Goal: Transaction & Acquisition: Purchase product/service

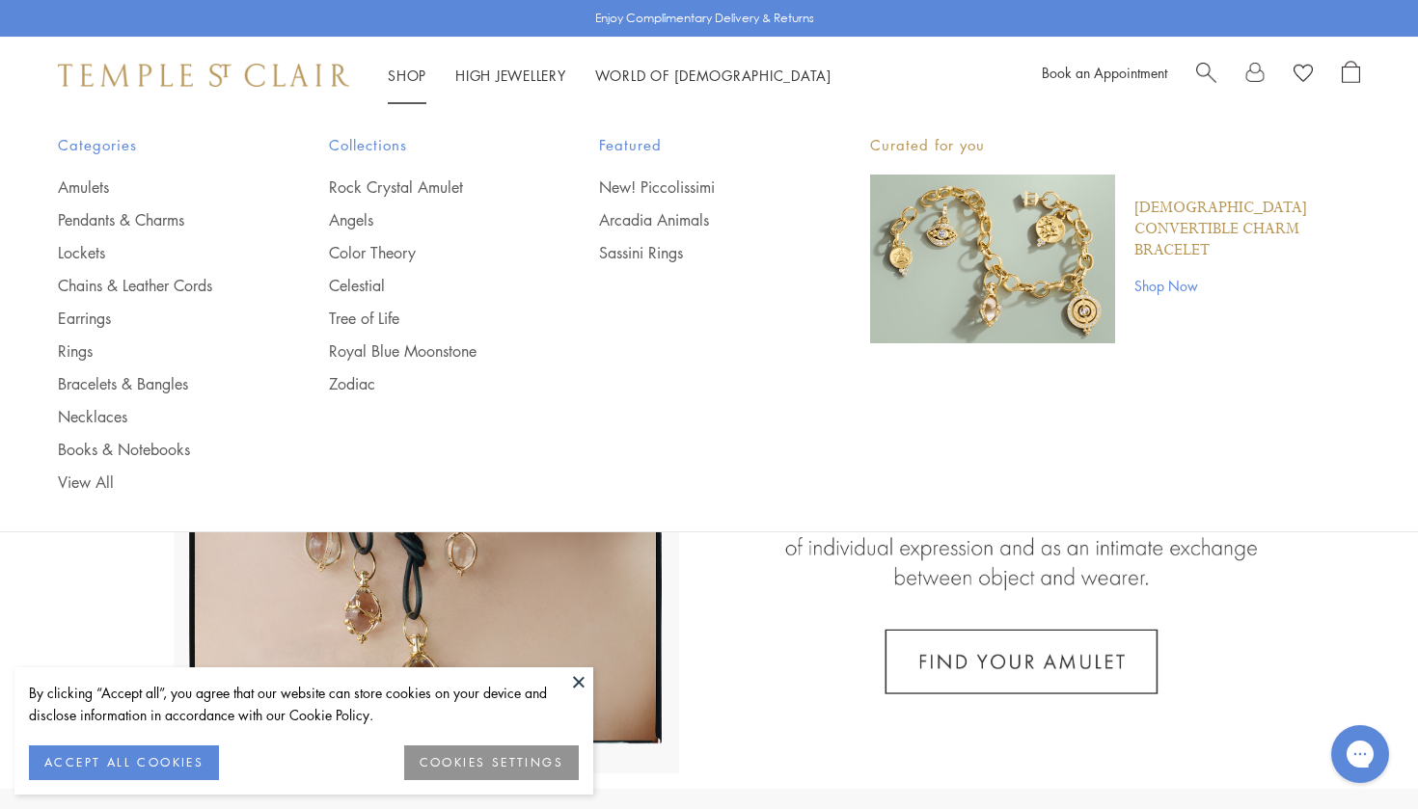
click at [424, 72] on link "Shop Shop" at bounding box center [407, 75] width 39 height 19
click at [82, 492] on div "Categories Amulets Pendants & Charms Lockets Chains & Leather Cords Earrings Ri…" at bounding box center [709, 313] width 1399 height 398
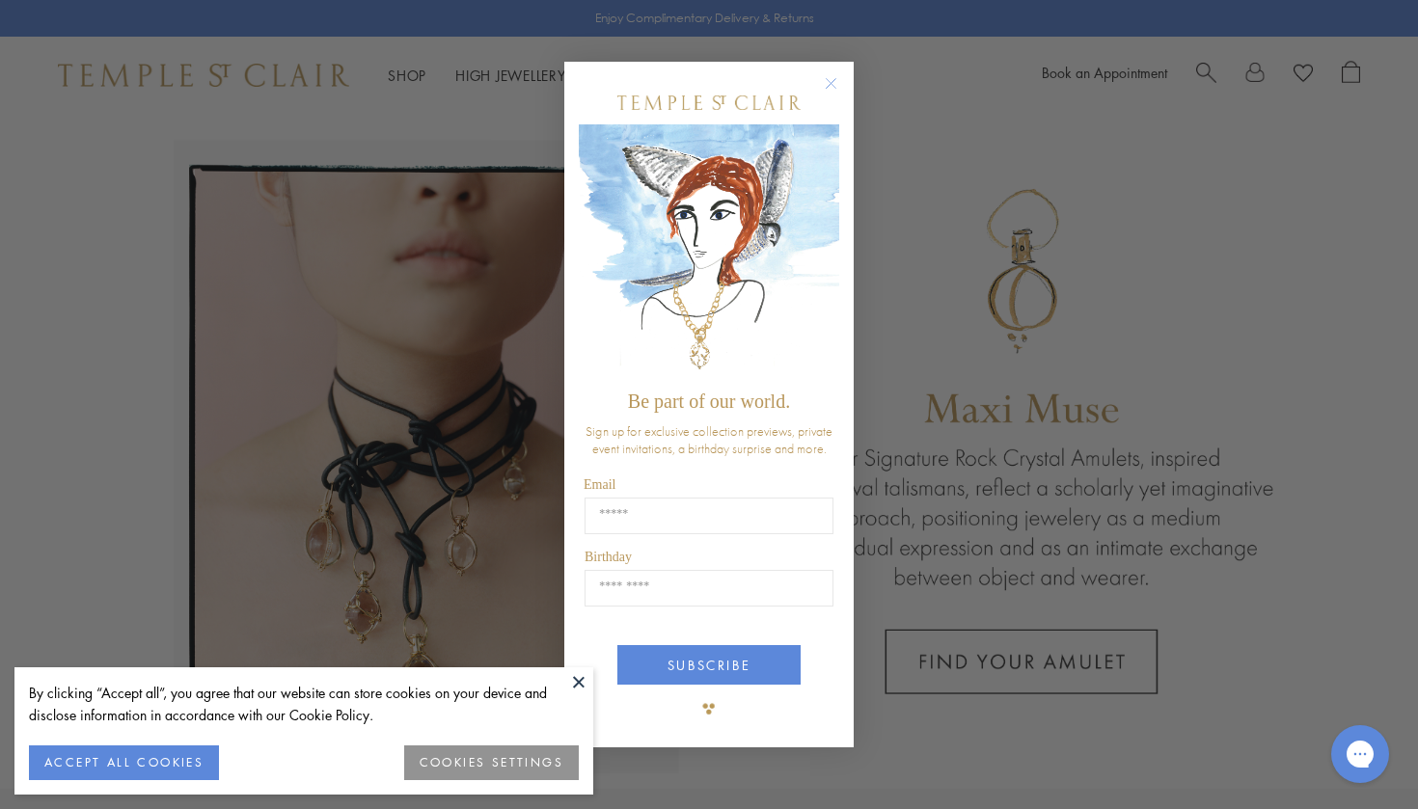
click at [826, 74] on circle "Close dialog" at bounding box center [831, 82] width 23 height 23
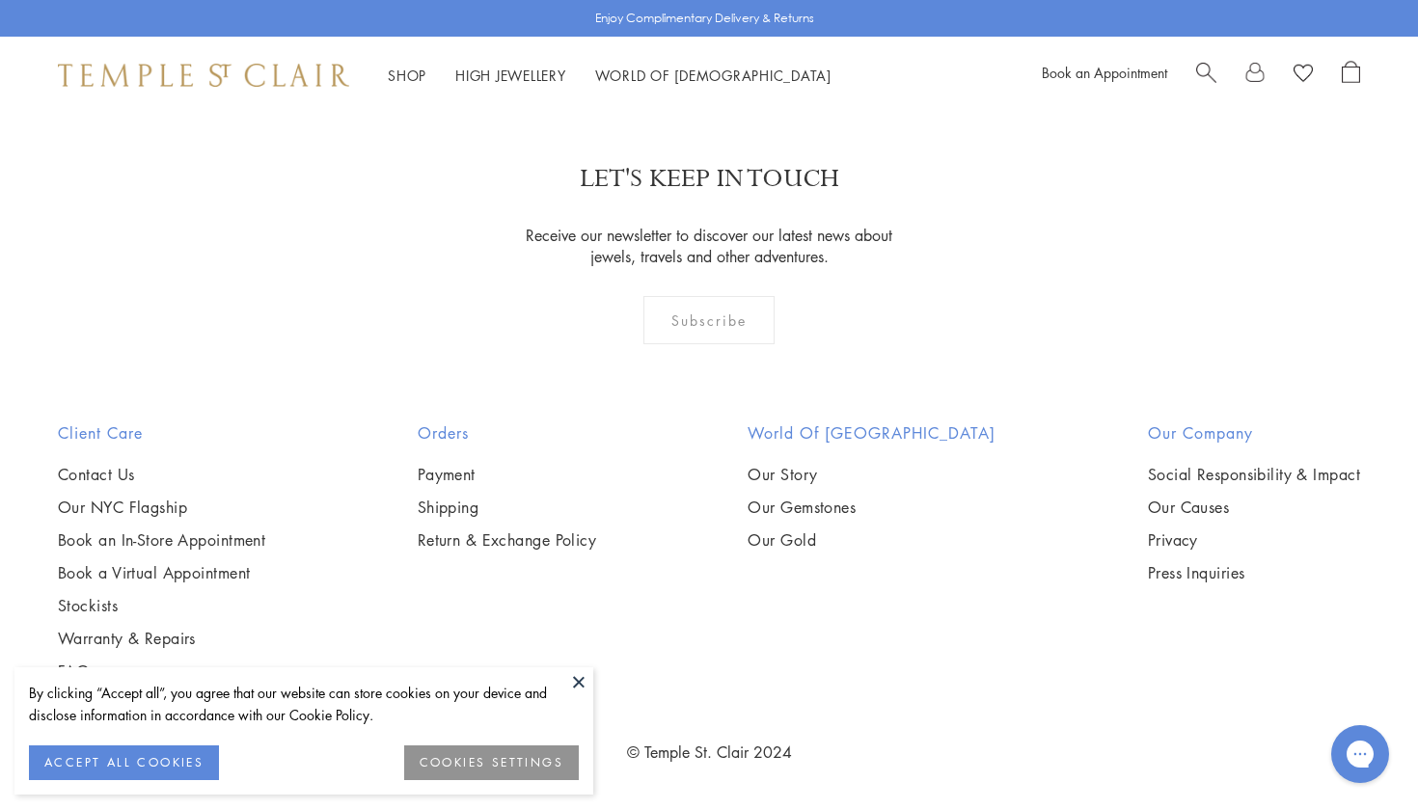
scroll to position [9854, 0]
click at [0, 0] on img at bounding box center [0, 0] width 0 height 0
click at [622, 35] on link "2" at bounding box center [614, 8] width 64 height 53
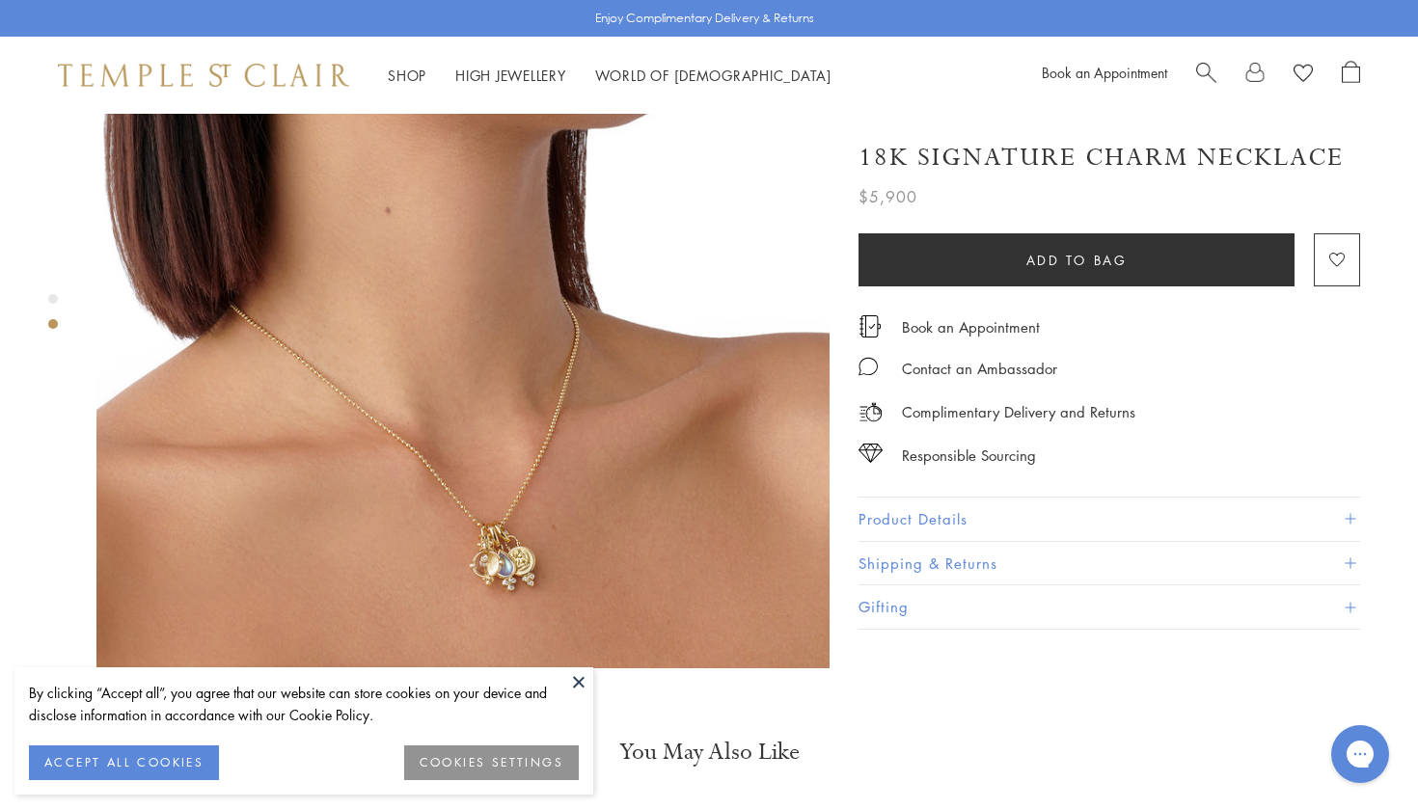
scroll to position [950, 0]
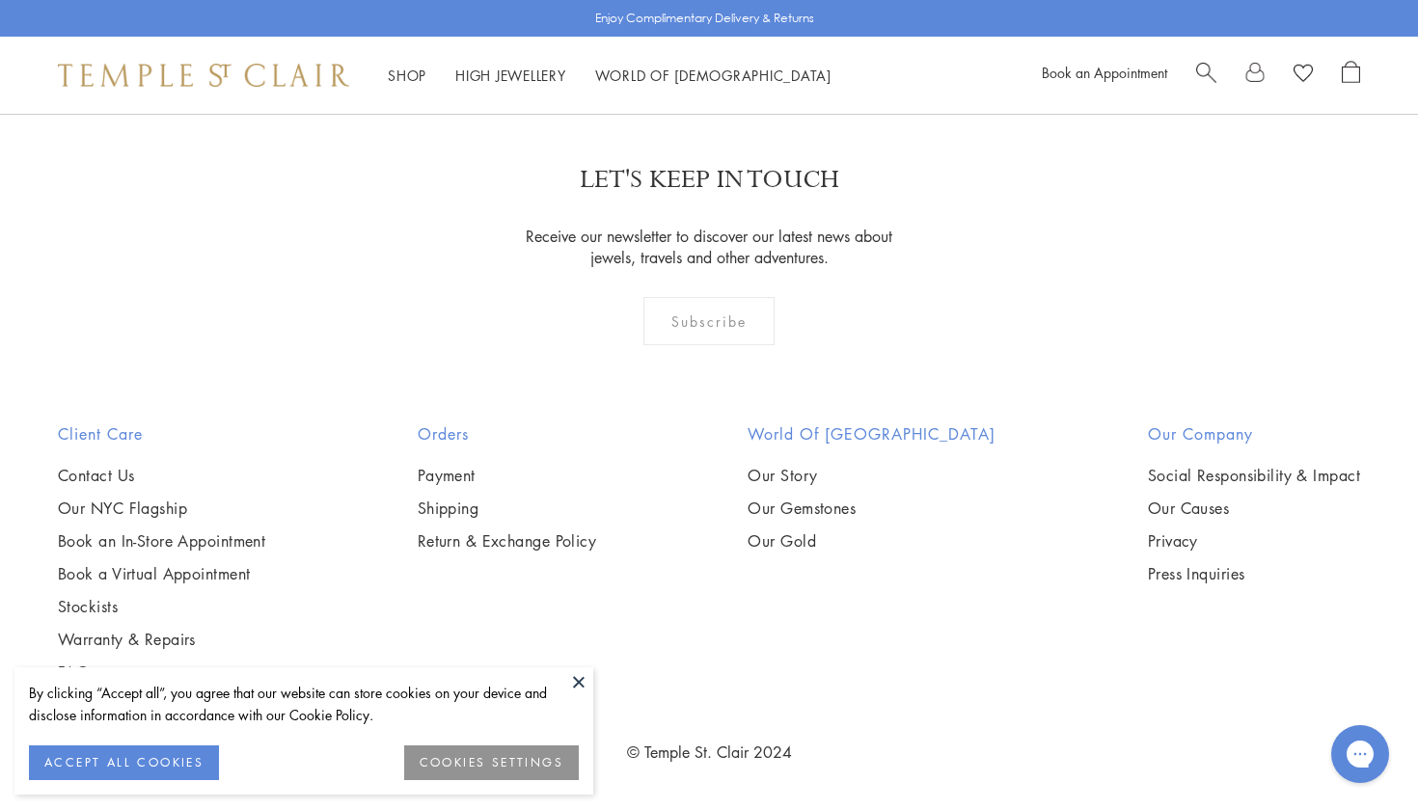
scroll to position [9390, 0]
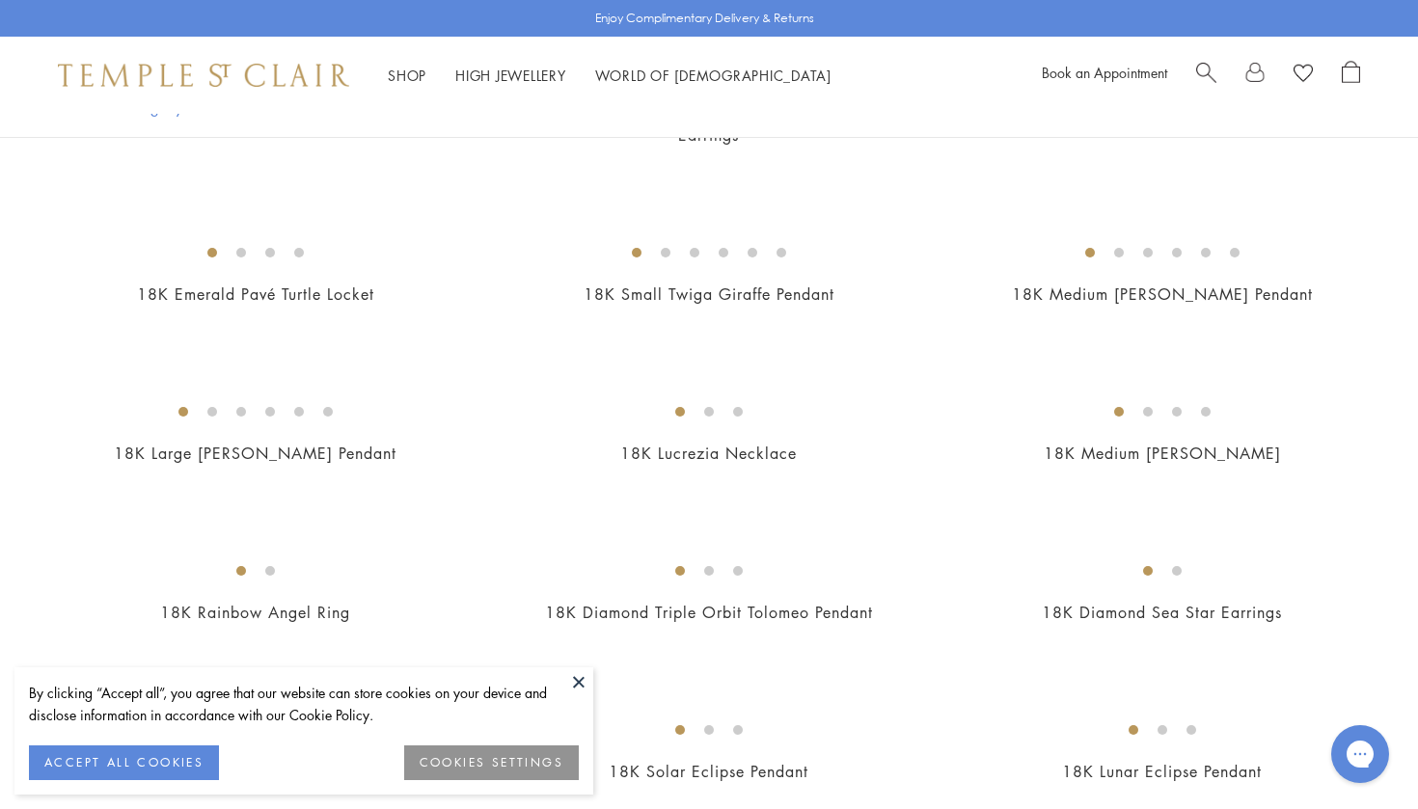
scroll to position [2378, 0]
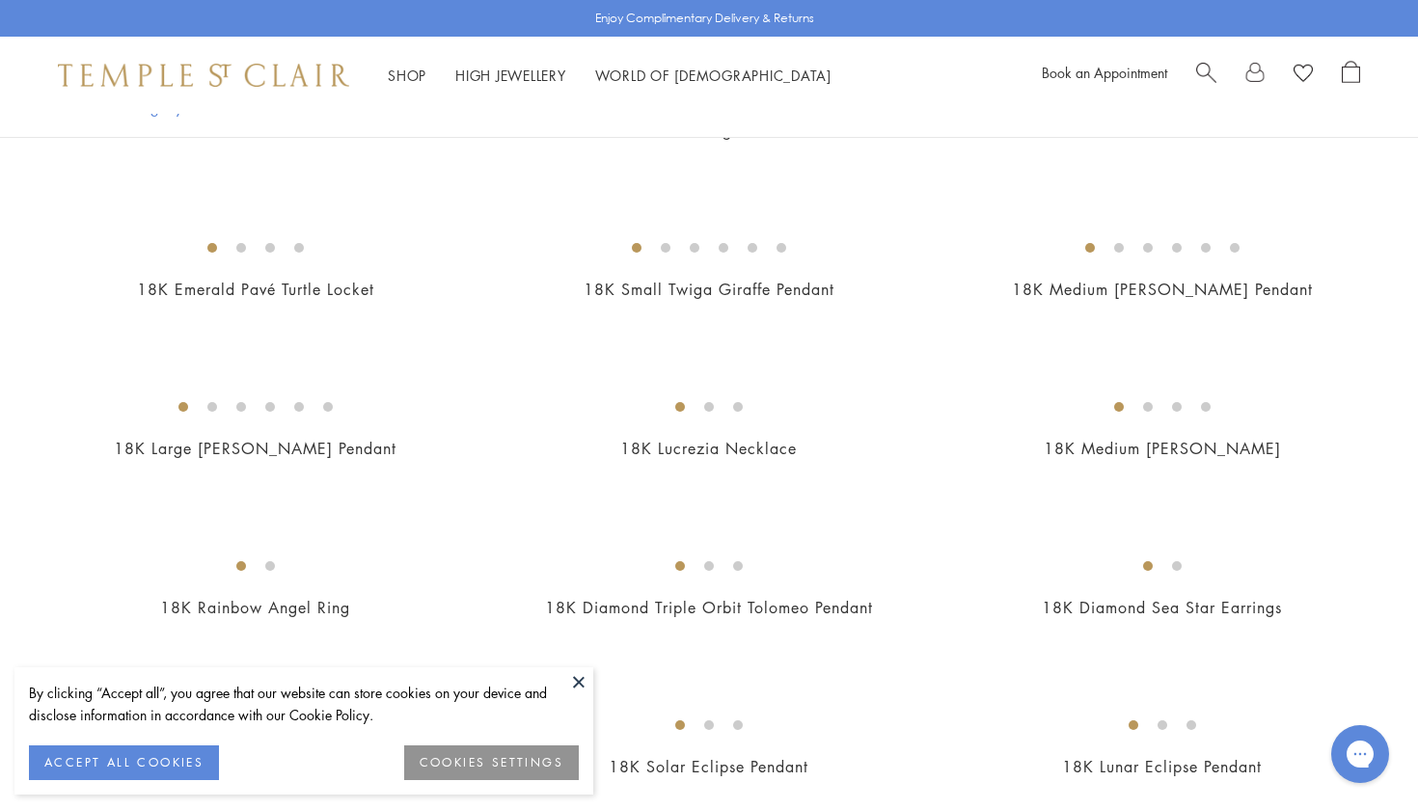
click at [0, 0] on img at bounding box center [0, 0] width 0 height 0
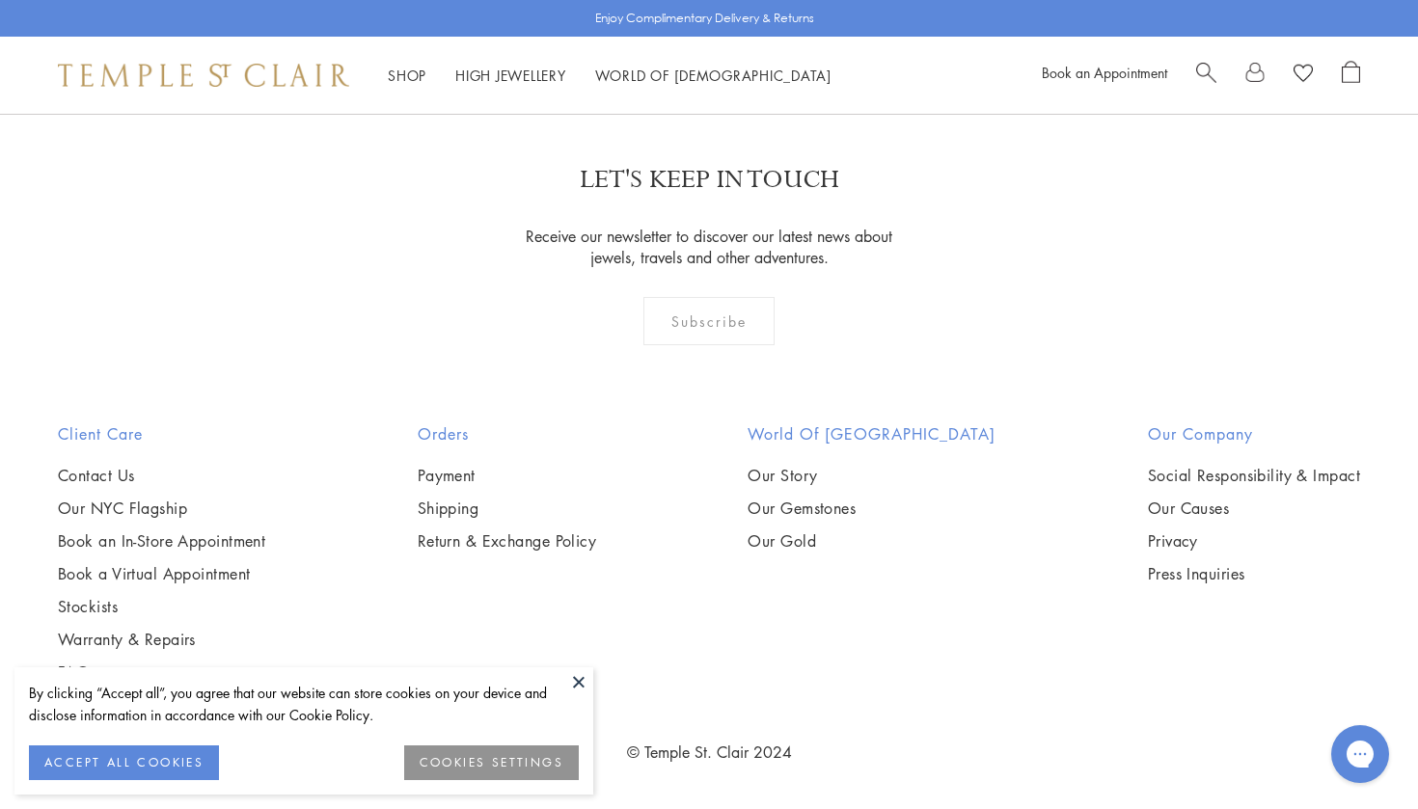
scroll to position [9392, 0]
click at [0, 0] on img at bounding box center [0, 0] width 0 height 0
click at [707, 36] on link "4" at bounding box center [707, 9] width 64 height 53
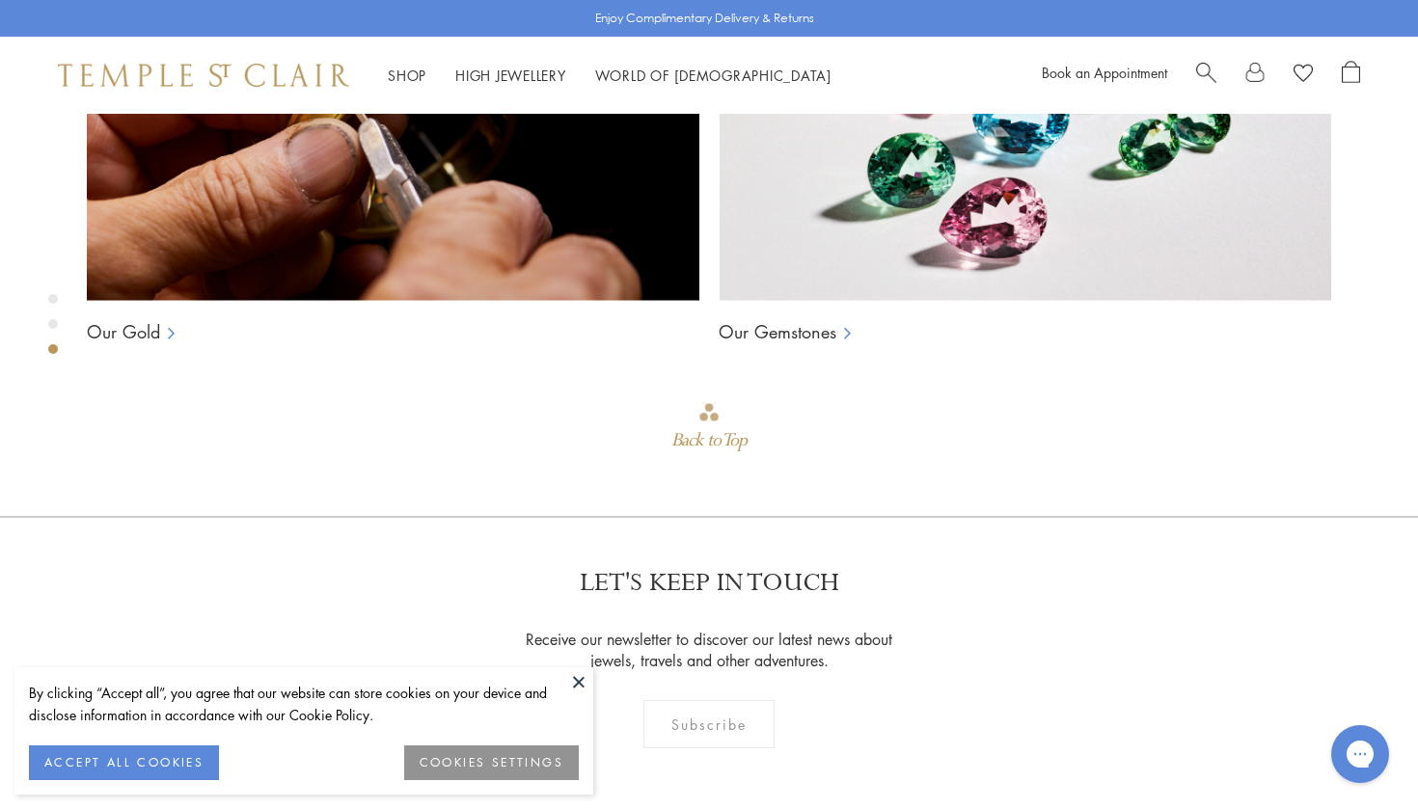
scroll to position [1598, 0]
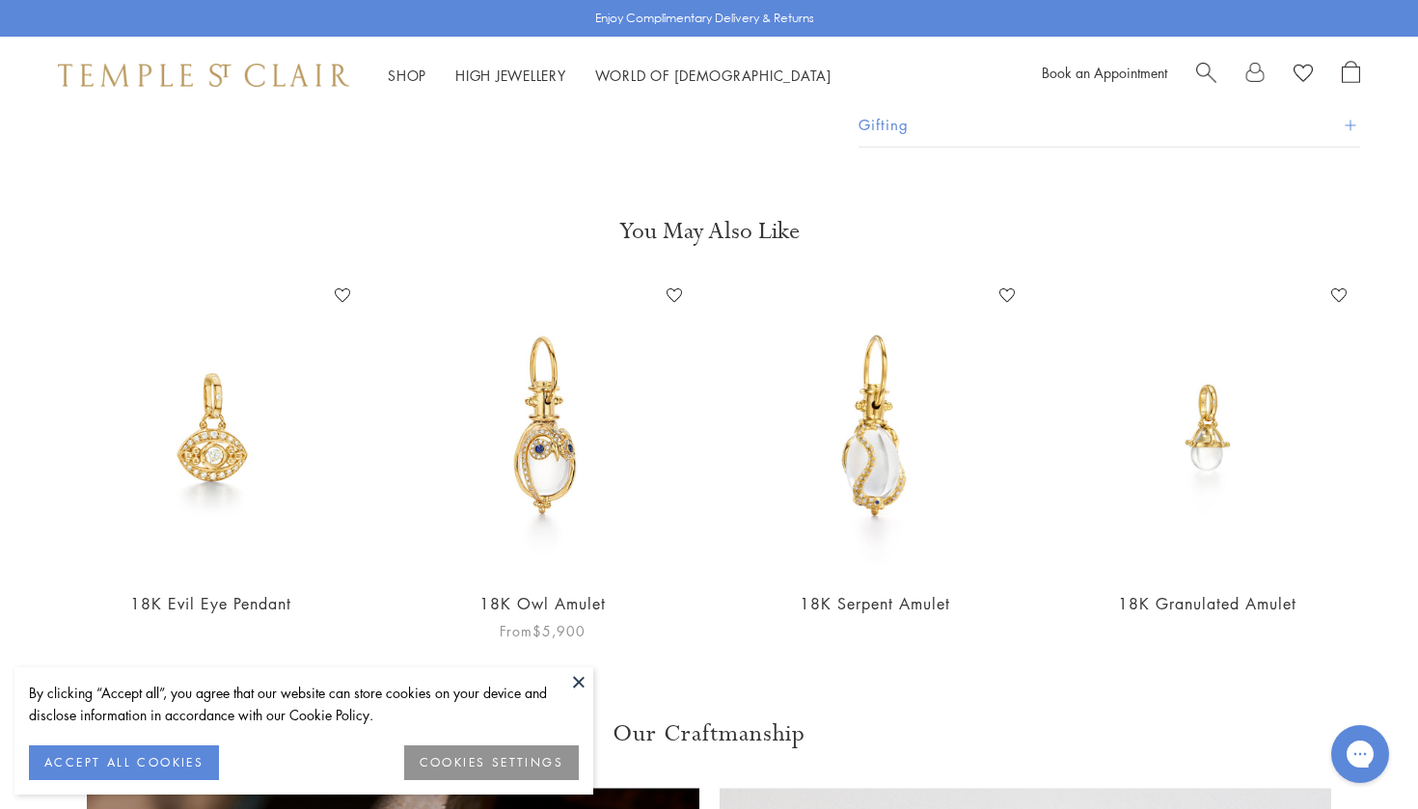
scroll to position [121, 0]
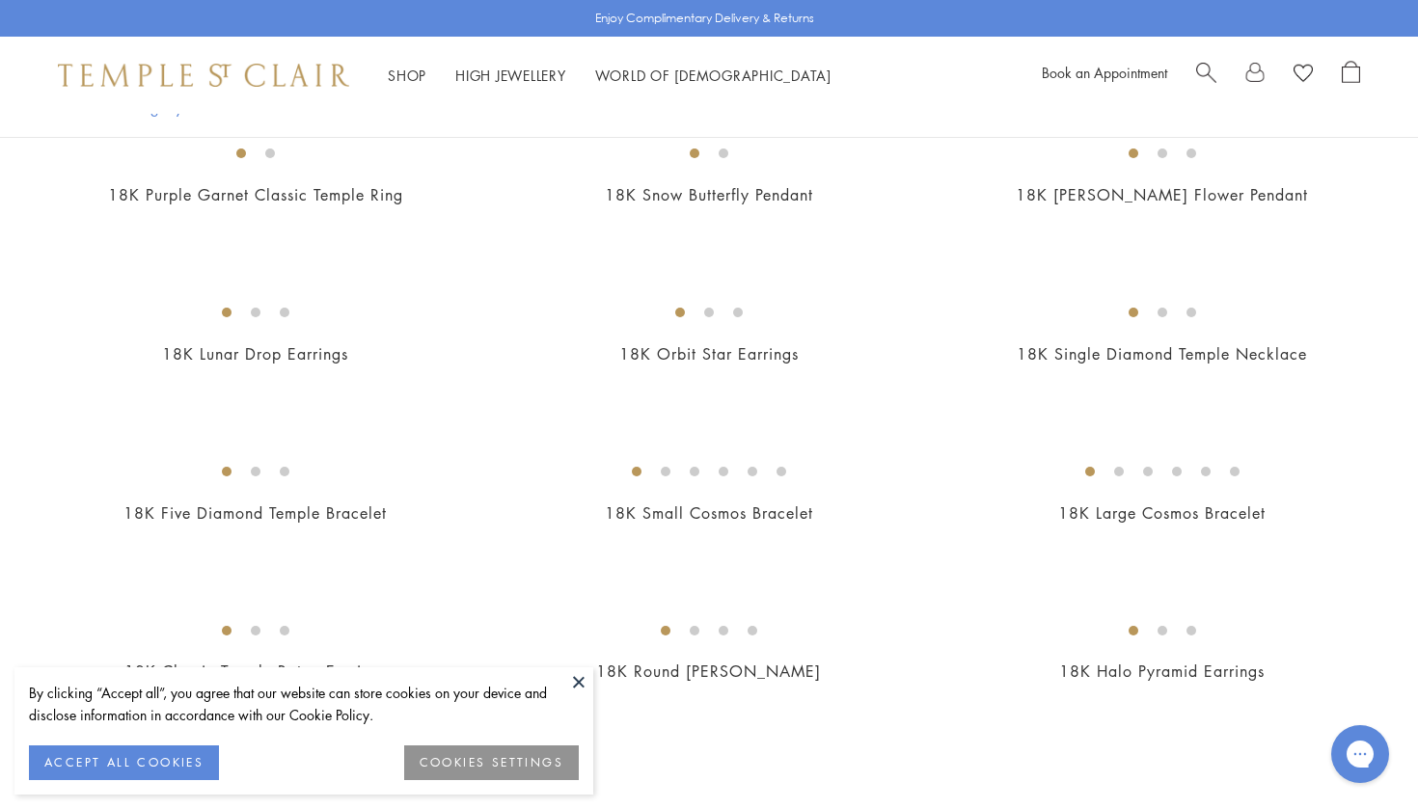
scroll to position [2733, 1]
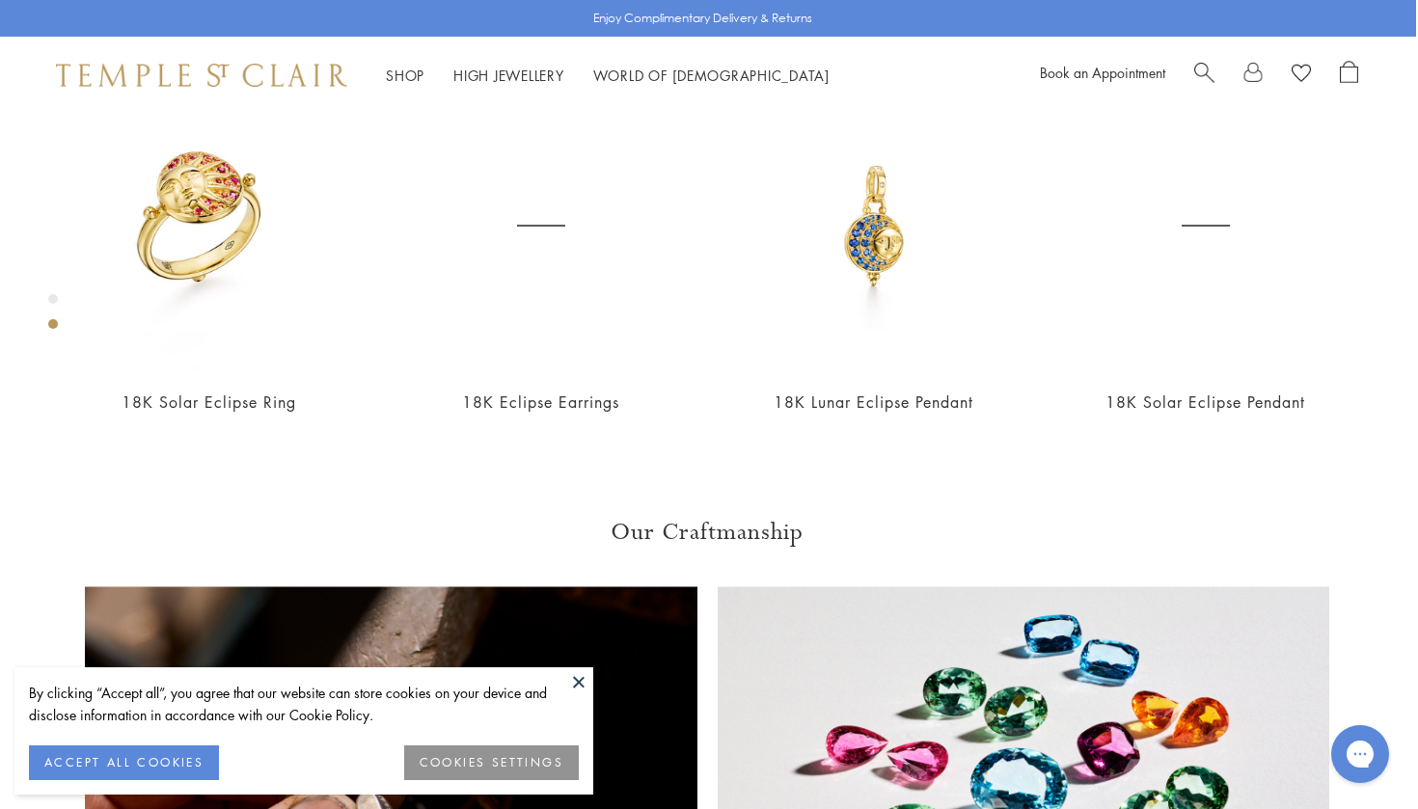
scroll to position [1239, 2]
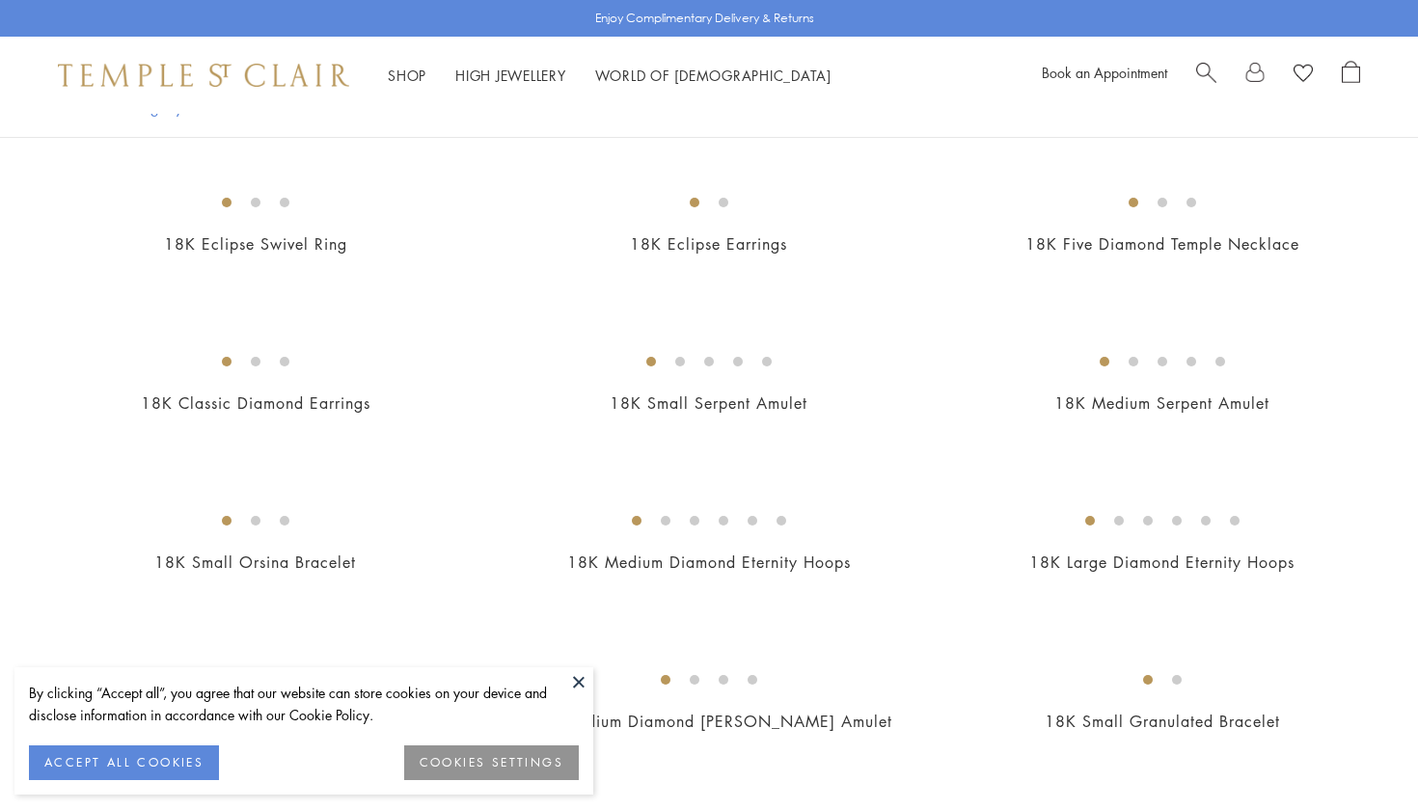
scroll to position [936, 0]
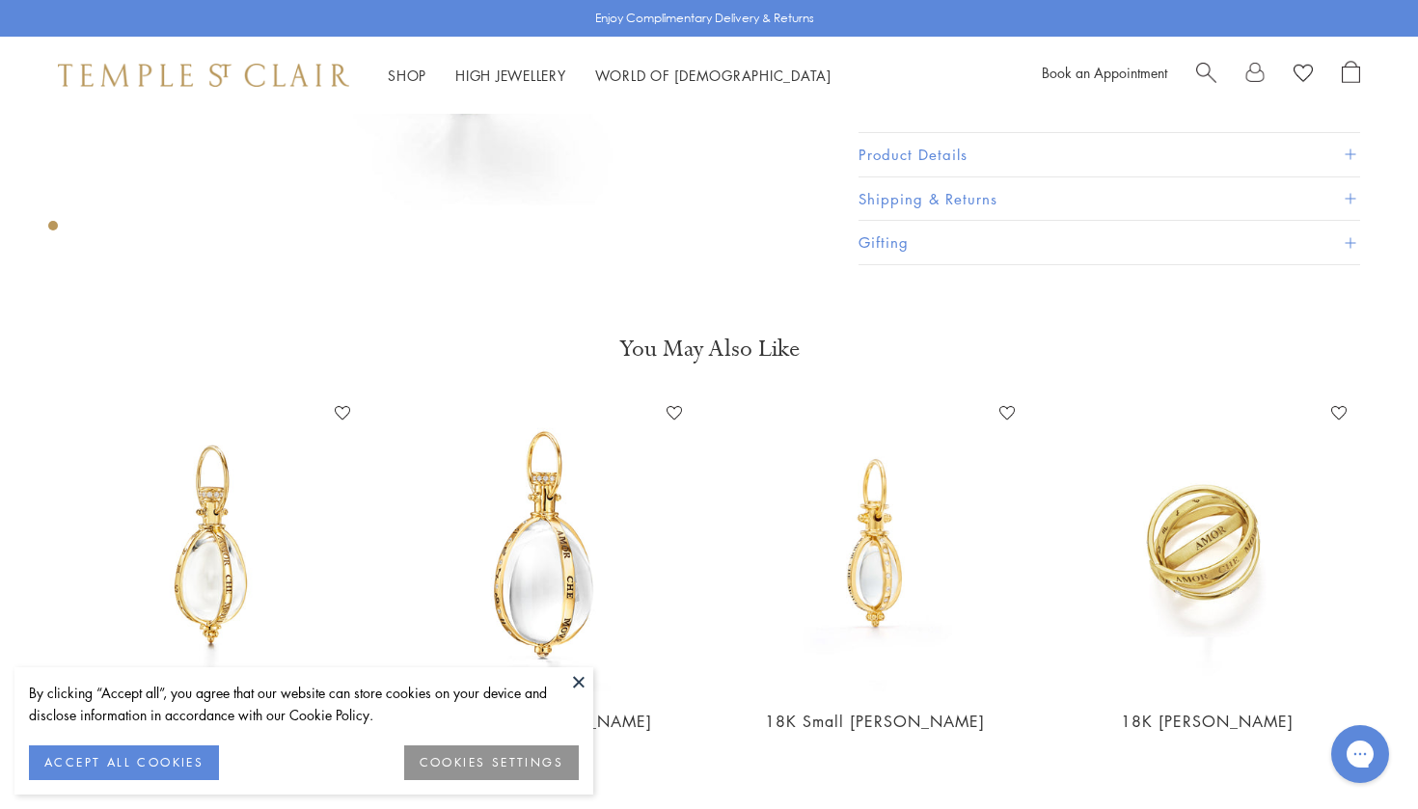
scroll to position [453, 0]
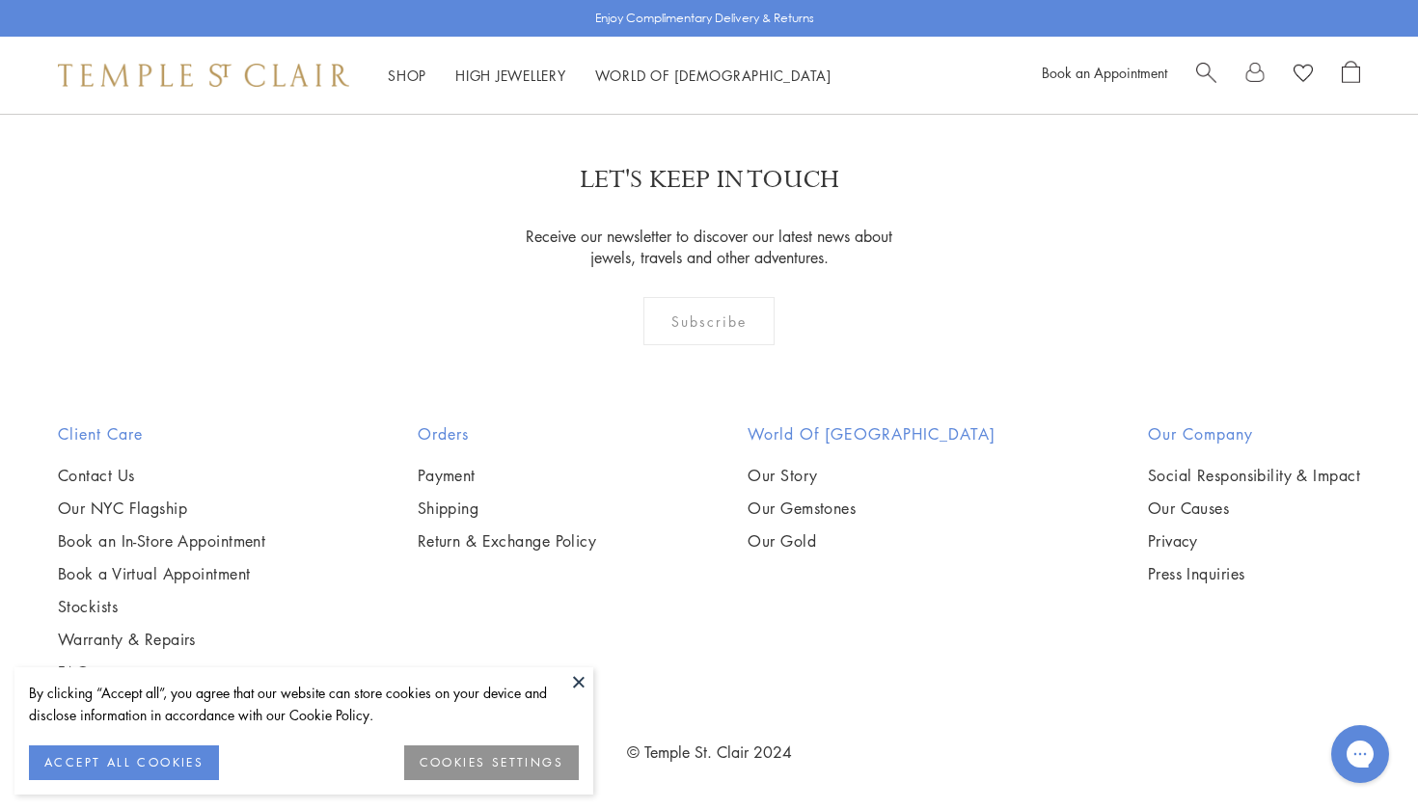
scroll to position [4650, 0]
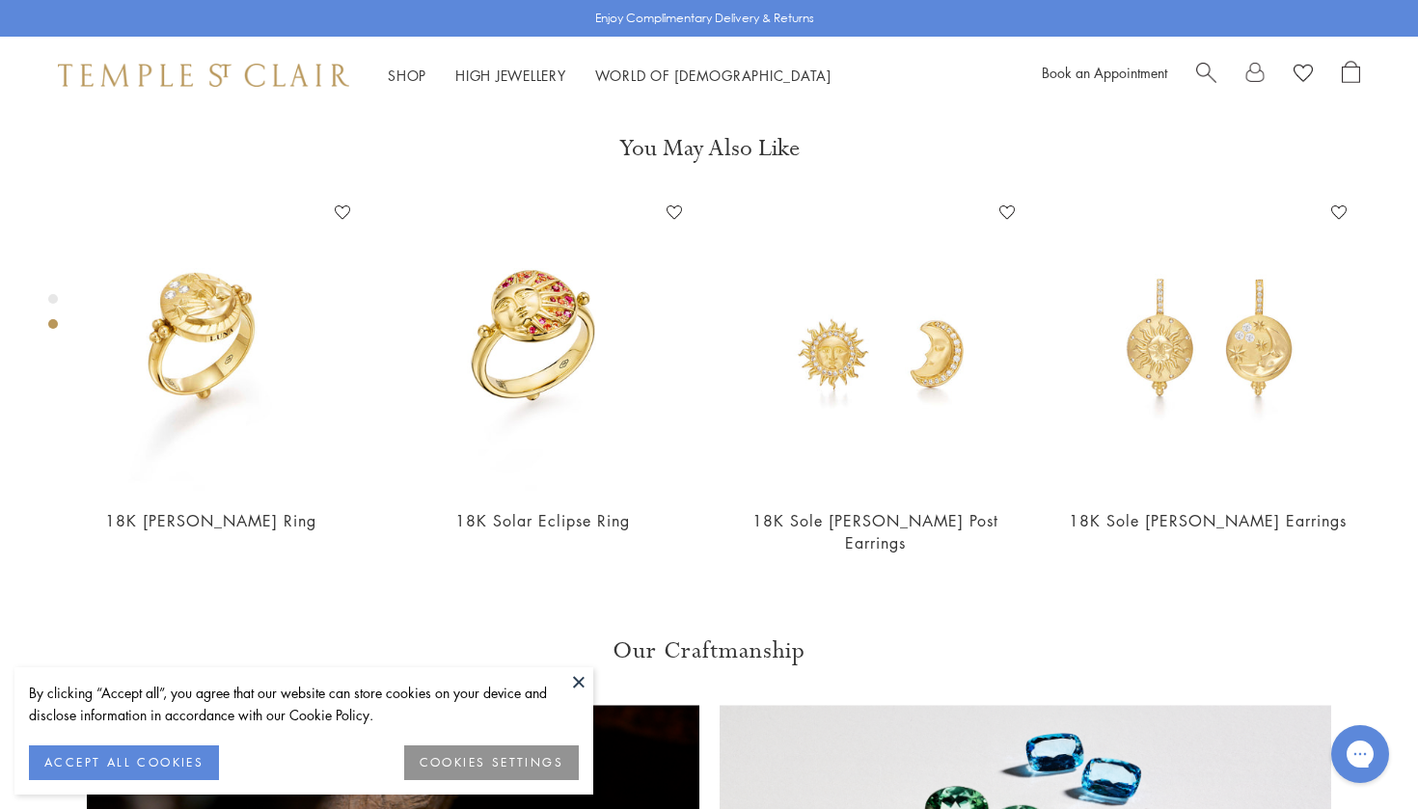
scroll to position [690, 0]
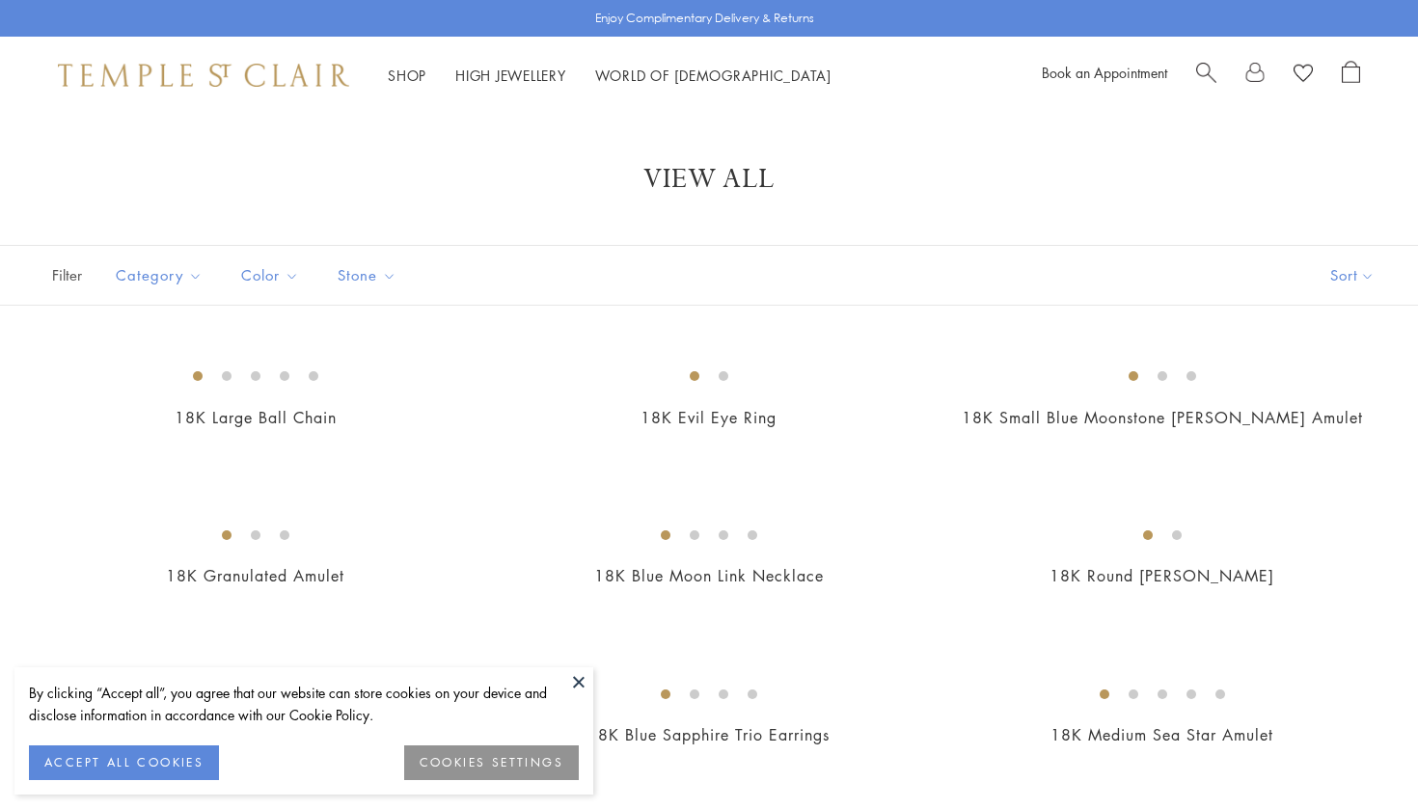
scroll to position [42, 0]
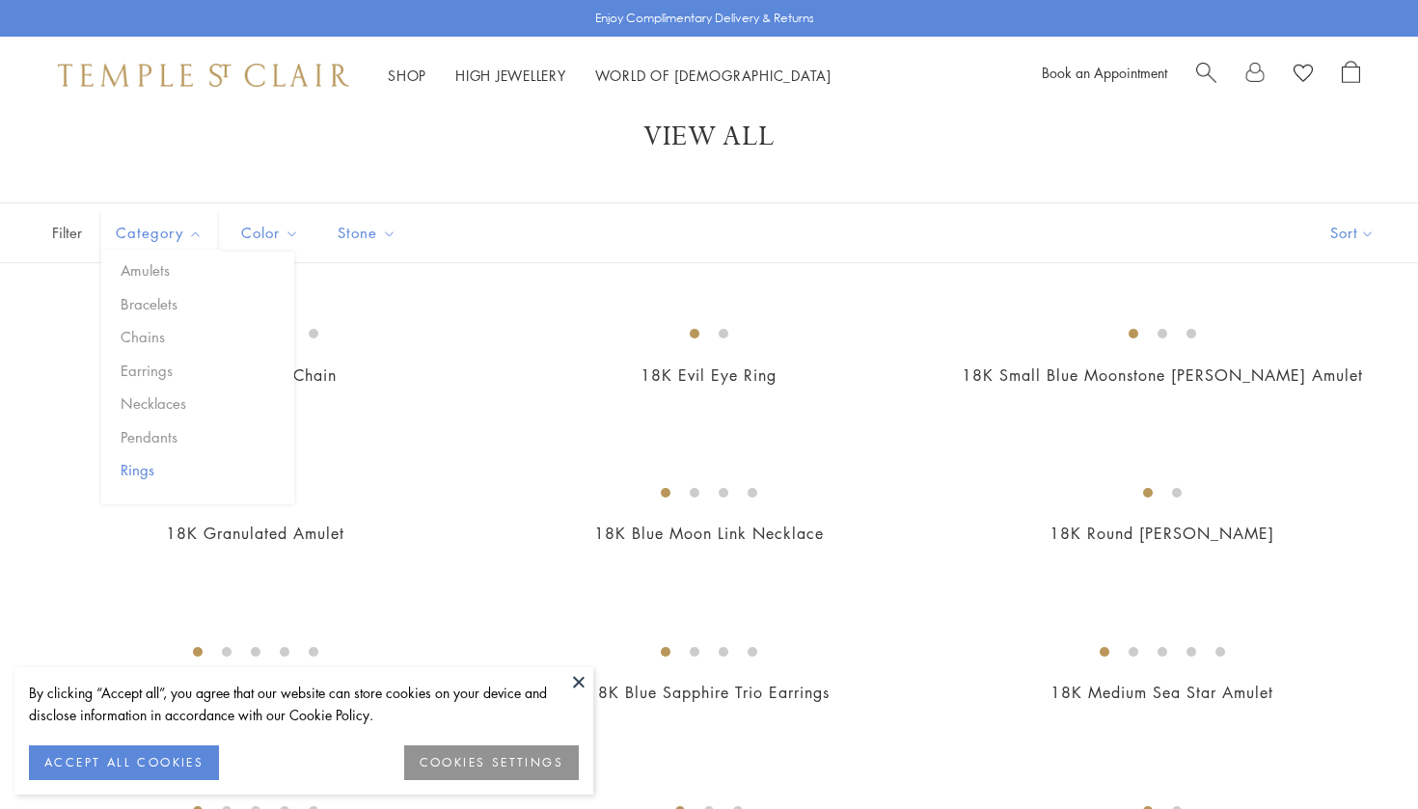
click at [154, 477] on button "Rings" at bounding box center [205, 470] width 178 height 22
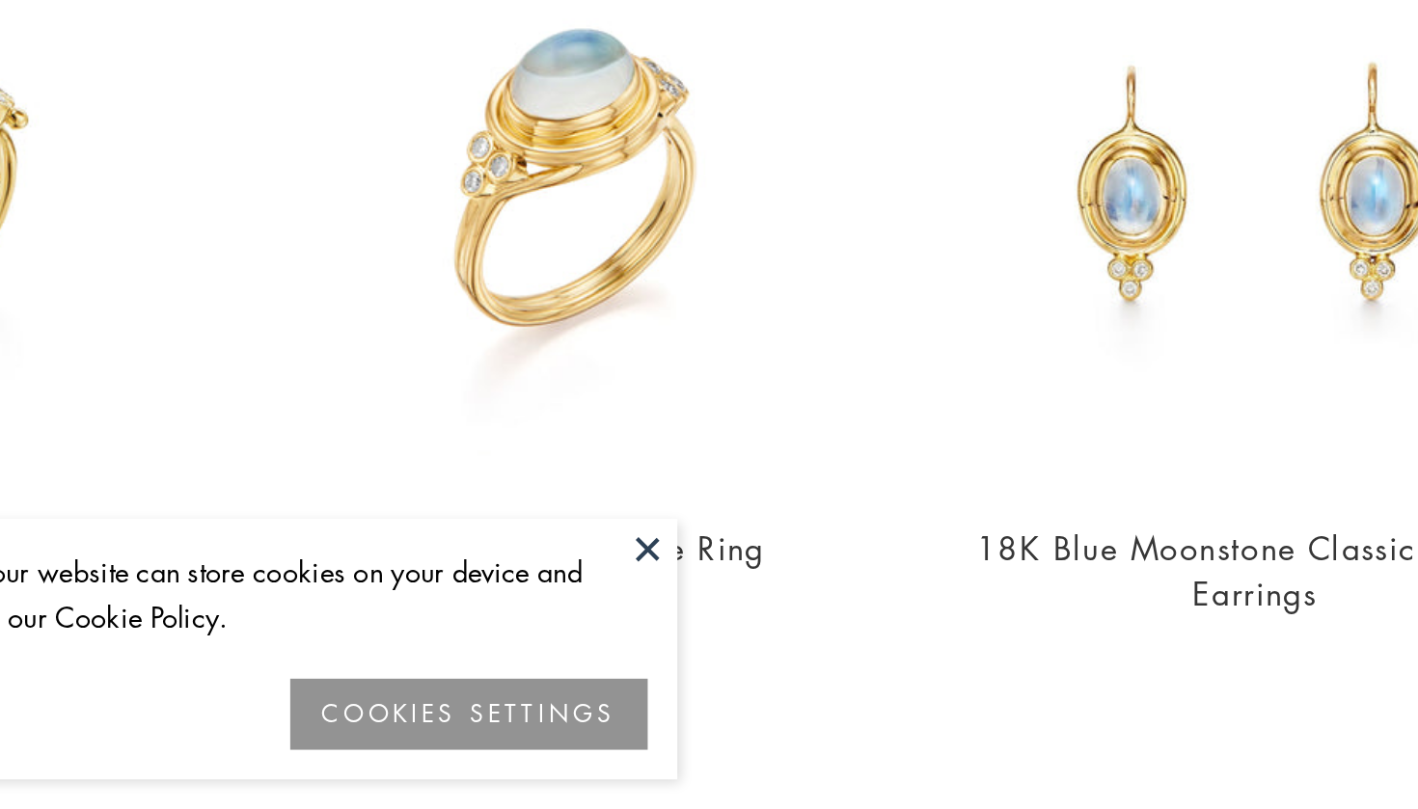
scroll to position [890, 0]
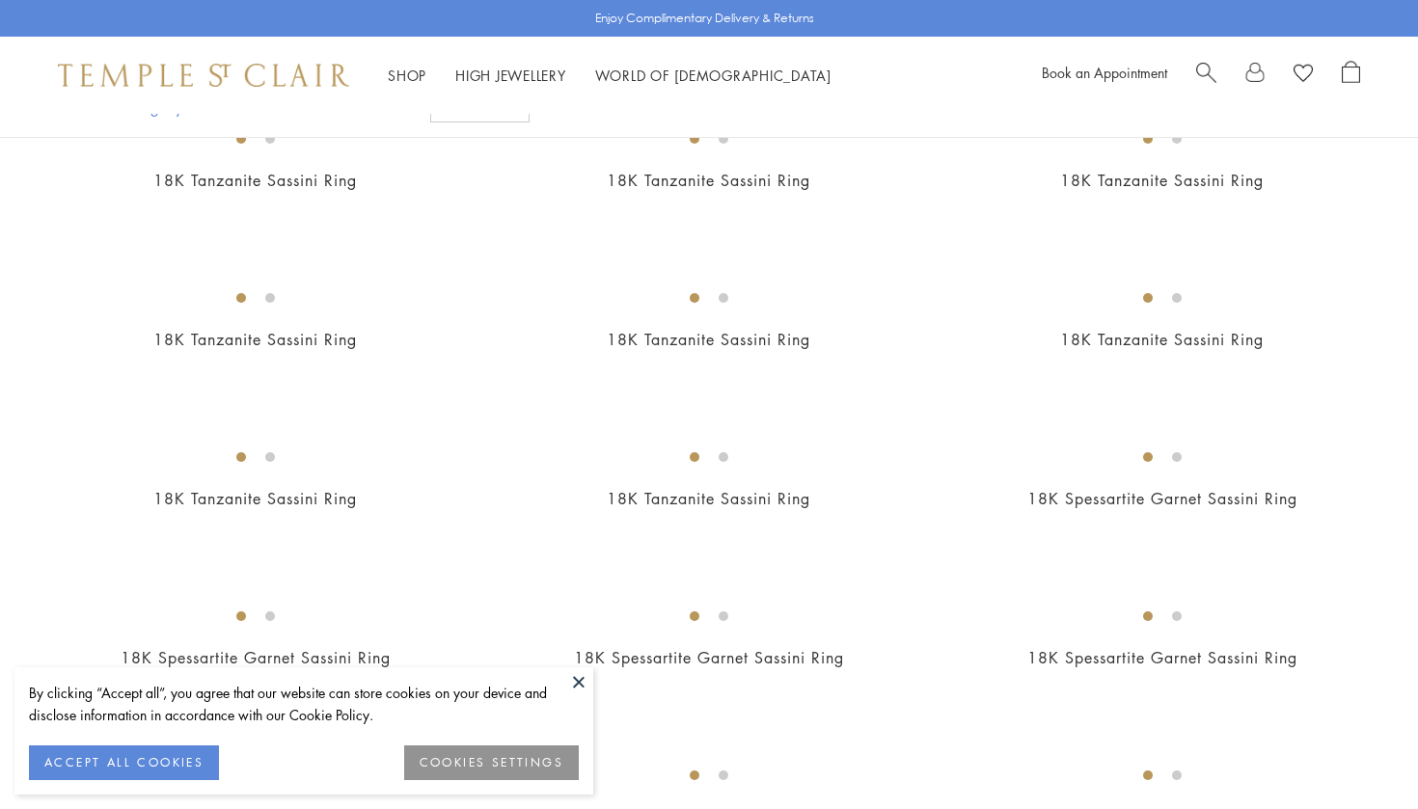
scroll to position [2453, 0]
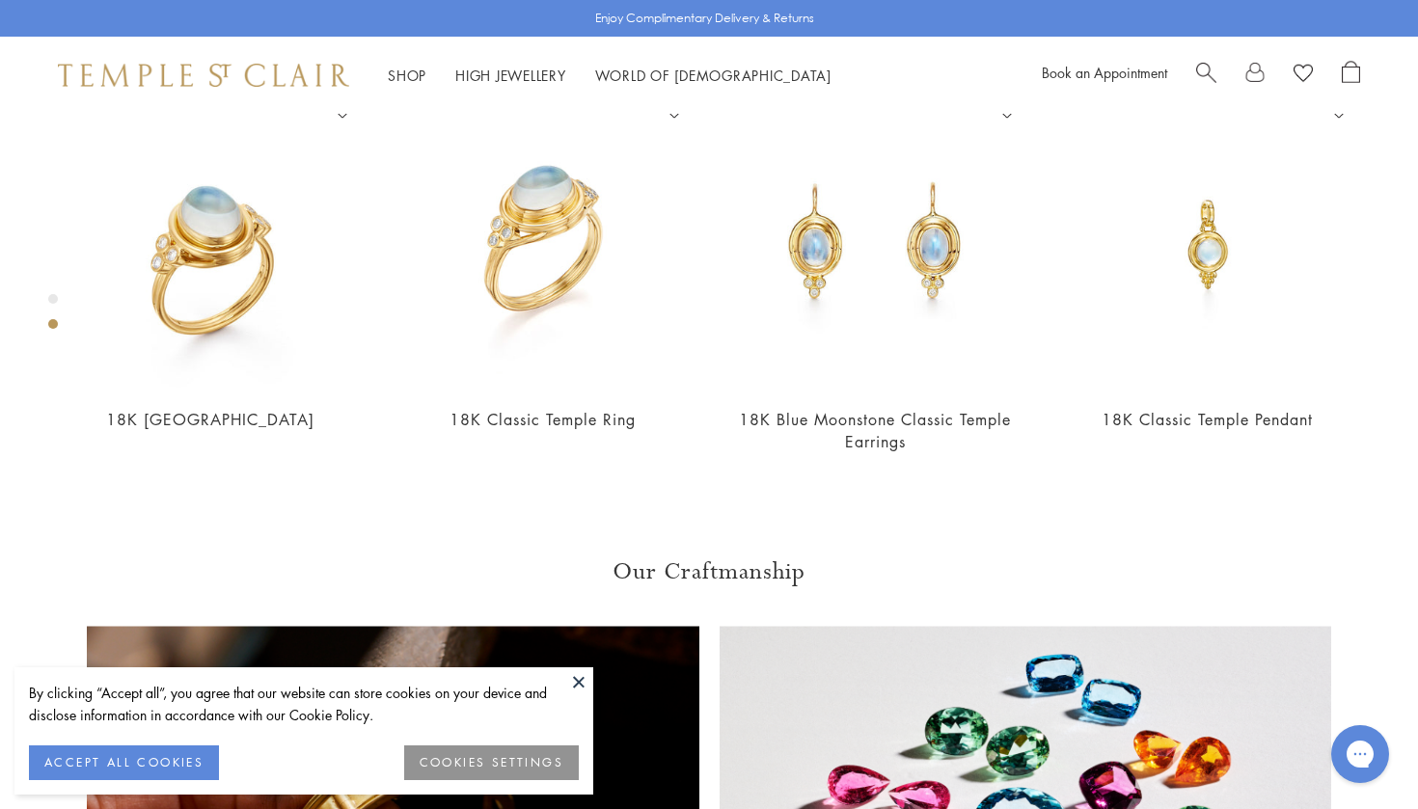
scroll to position [881, 0]
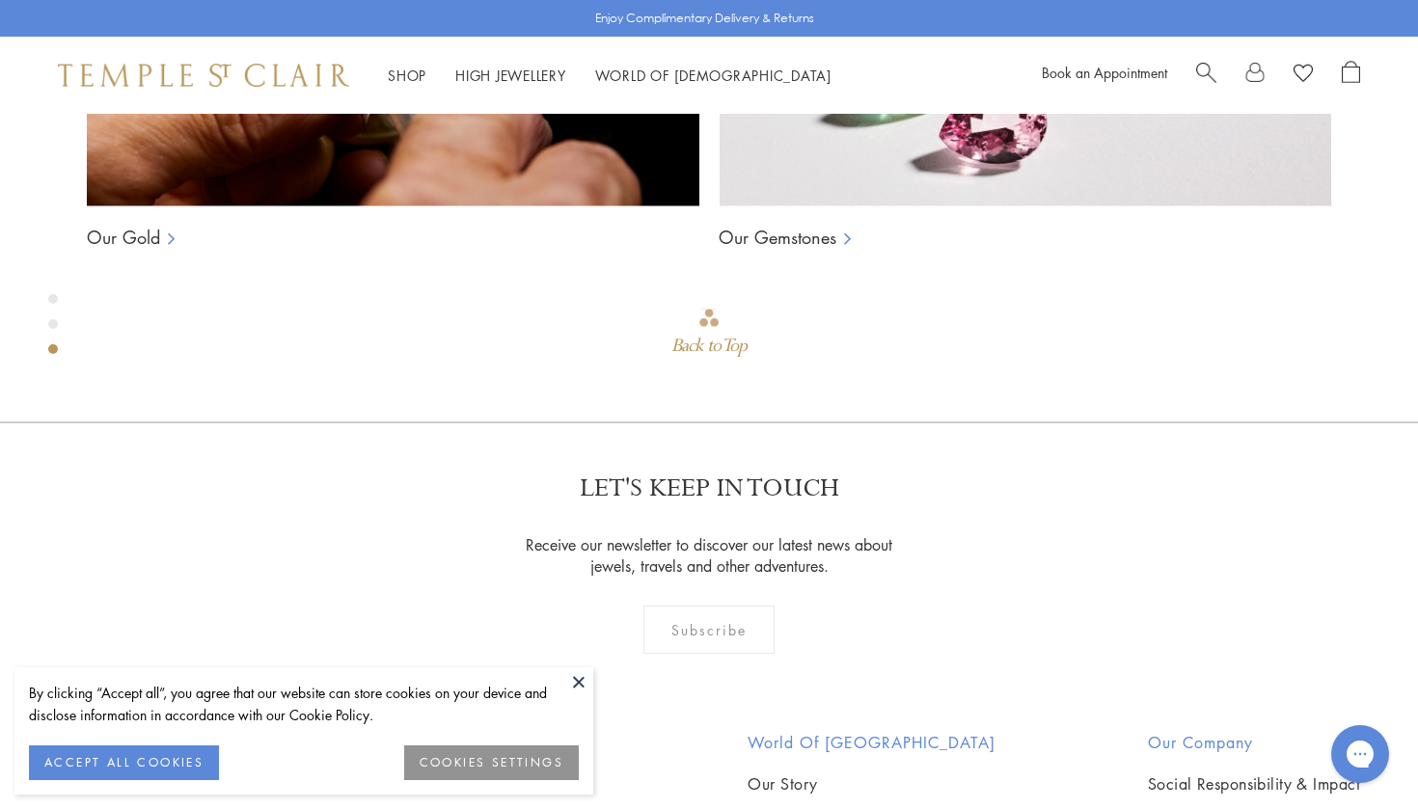
scroll to position [1845, 0]
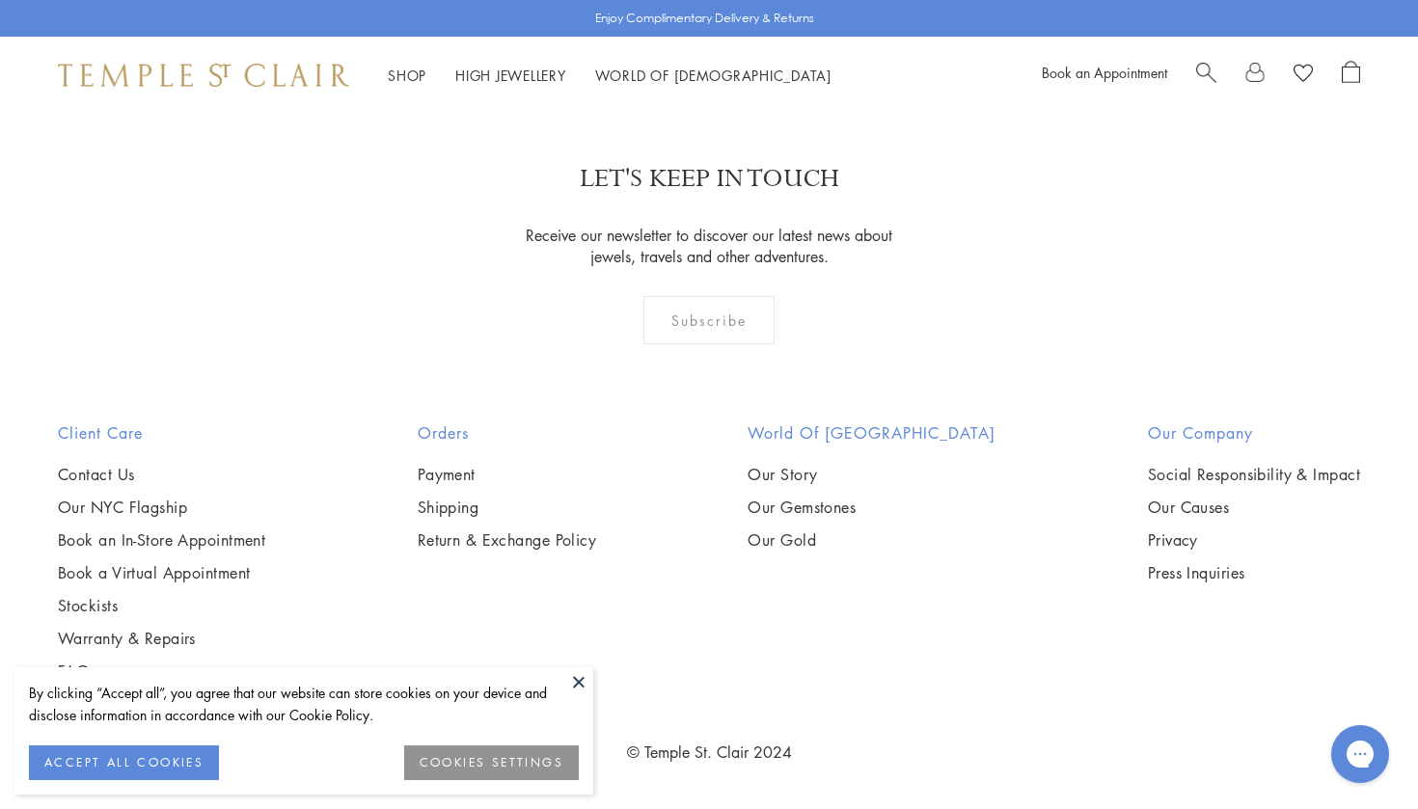
scroll to position [10612, 0]
